Goal: Navigation & Orientation: Find specific page/section

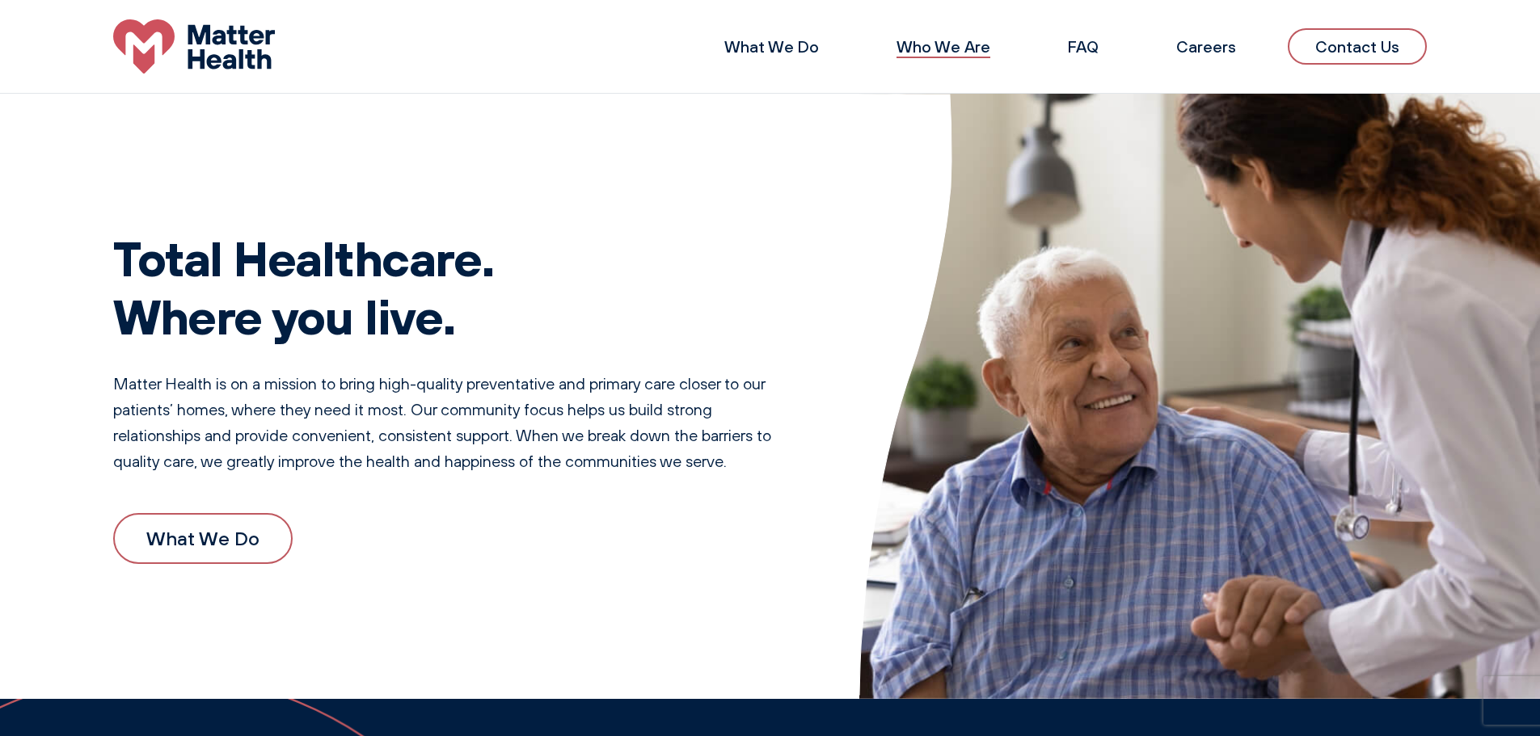
click at [921, 48] on link "Who We Are" at bounding box center [943, 46] width 94 height 20
